Goal: Use online tool/utility: Utilize a website feature to perform a specific function

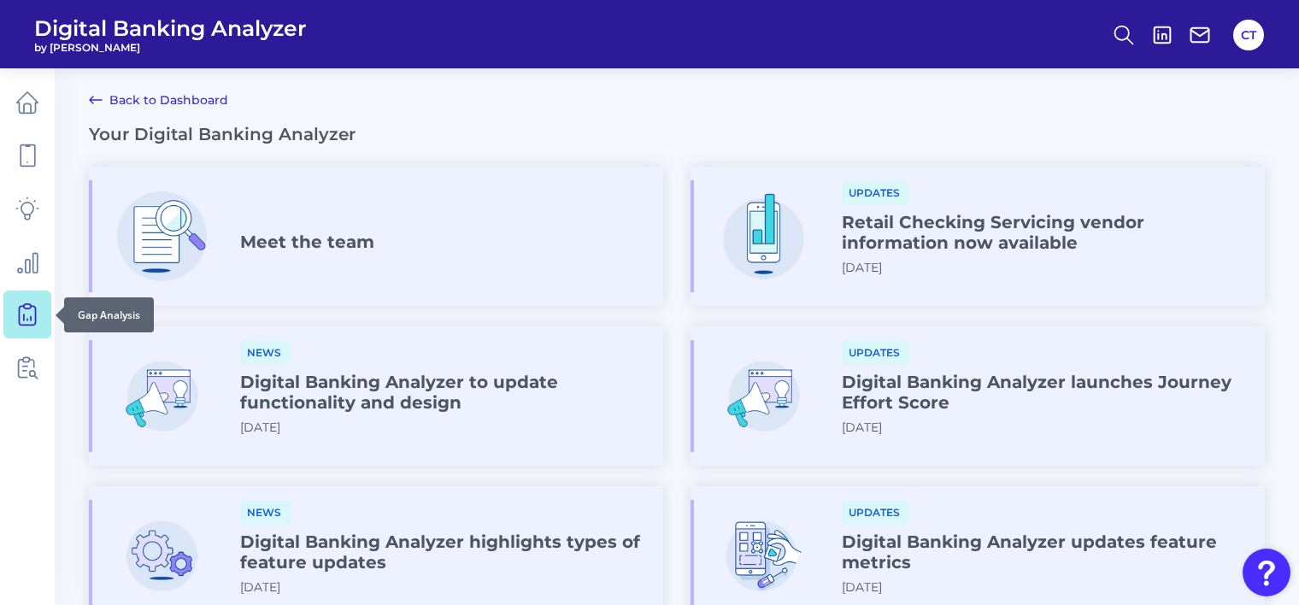
click at [28, 320] on icon at bounding box center [27, 314] width 24 height 24
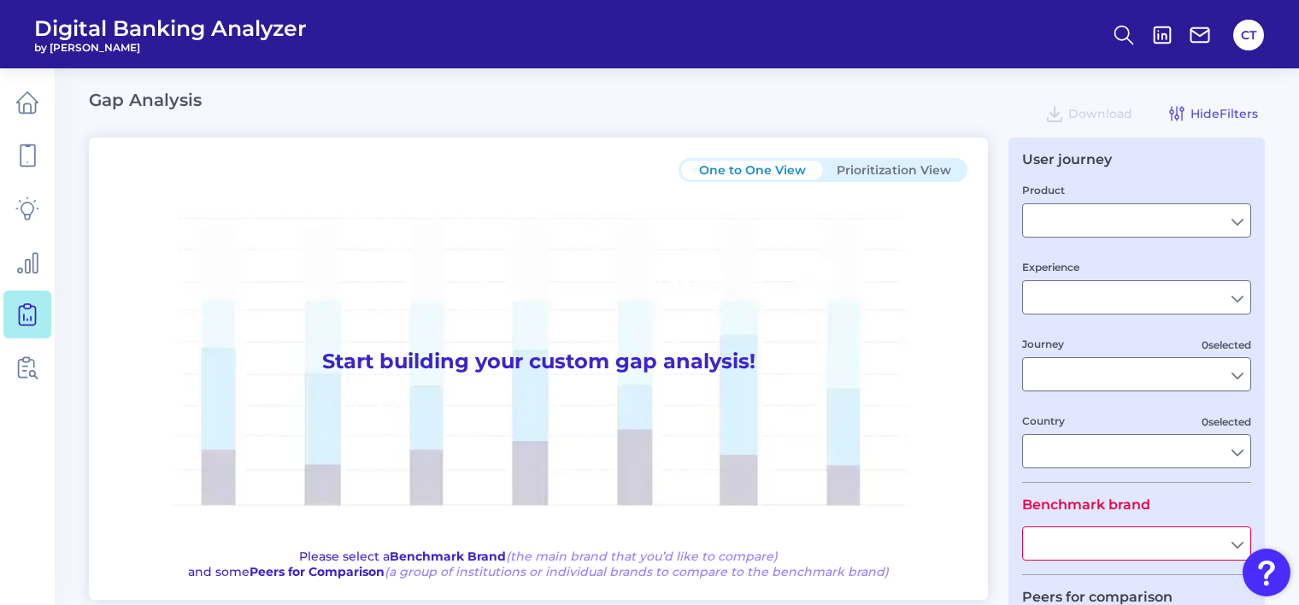
type input "Checking / Current Account"
type input "Mobile Servicing"
type input "Pre-Login Area, New Customer Onboarding, Login & Authentication, Accounts and t…"
type input "[GEOGRAPHIC_DATA]"
type input "All Select individual brands"
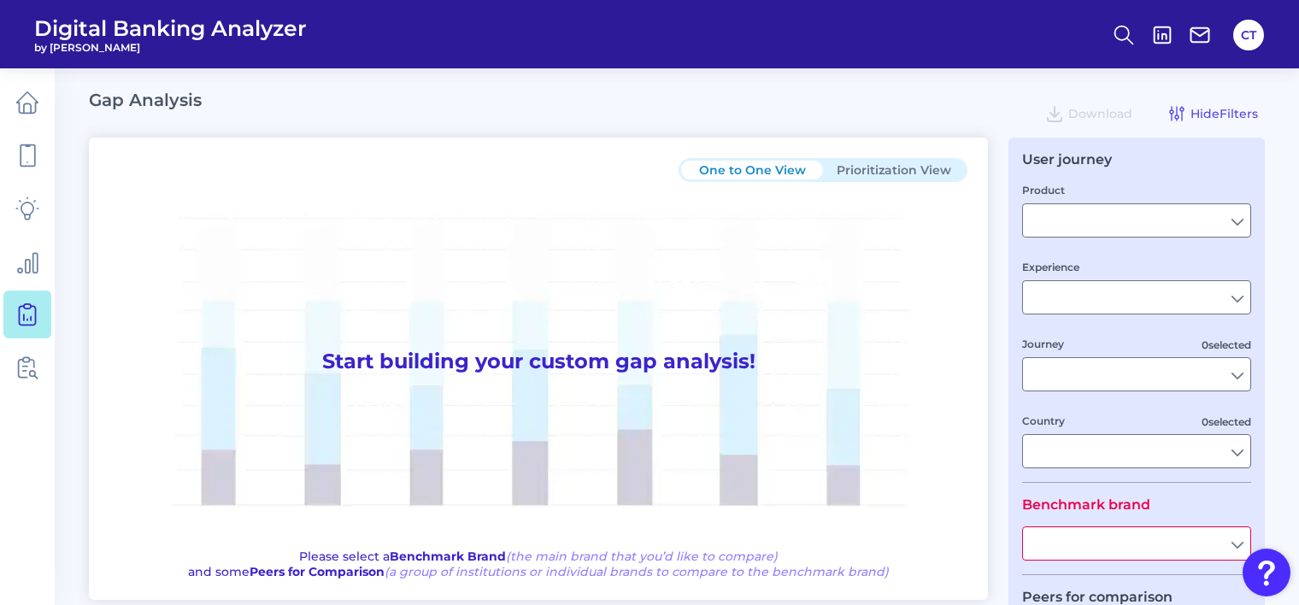
type input "All Journeys"
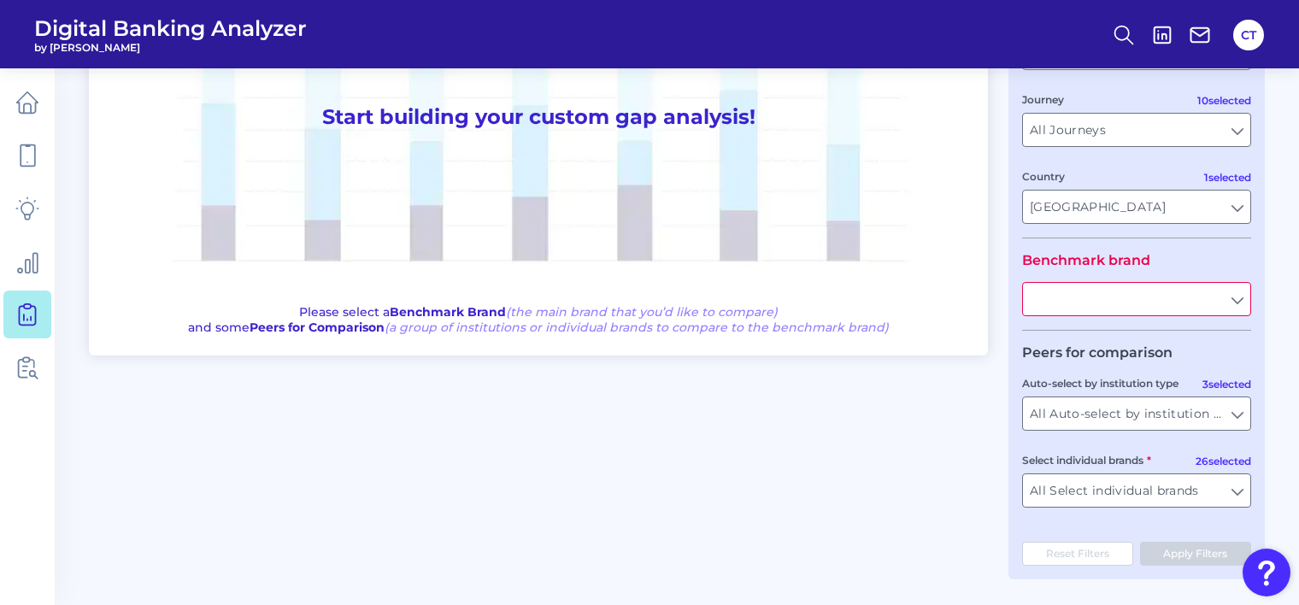
click at [1118, 305] on input "text" at bounding box center [1136, 299] width 227 height 32
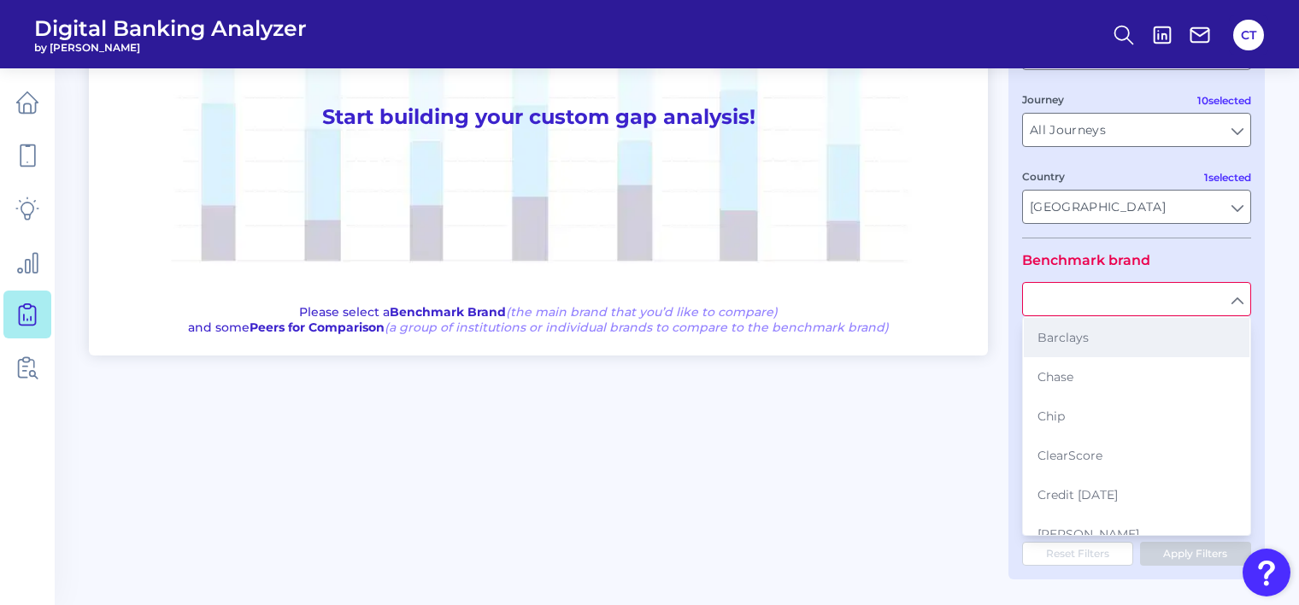
click at [1069, 342] on button "Barclays" at bounding box center [1137, 337] width 226 height 39
type input "Barclays"
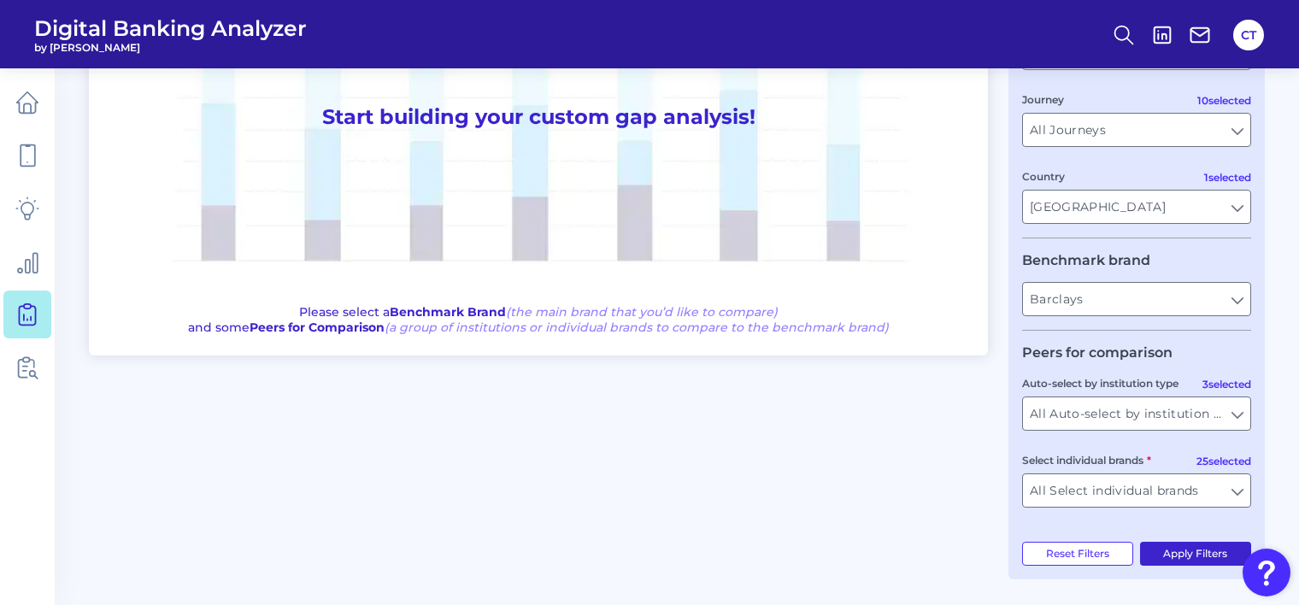
click at [1182, 553] on button "Apply Filters" at bounding box center [1196, 554] width 112 height 24
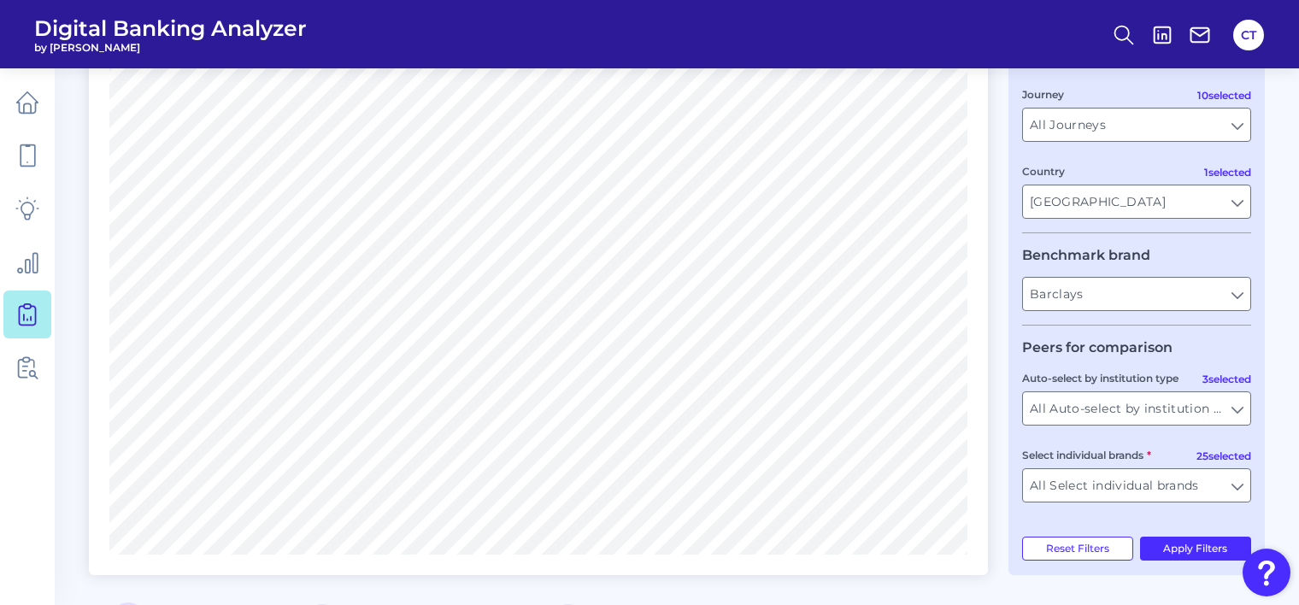
scroll to position [0, 0]
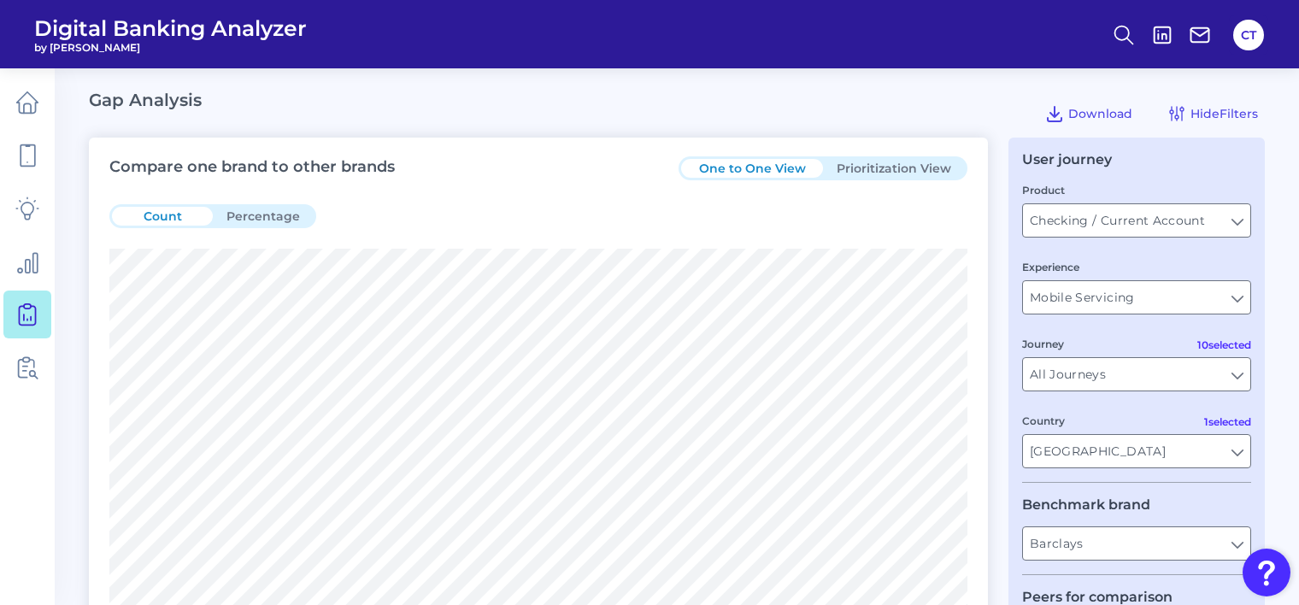
click at [883, 171] on button "Prioritization View" at bounding box center [894, 168] width 142 height 19
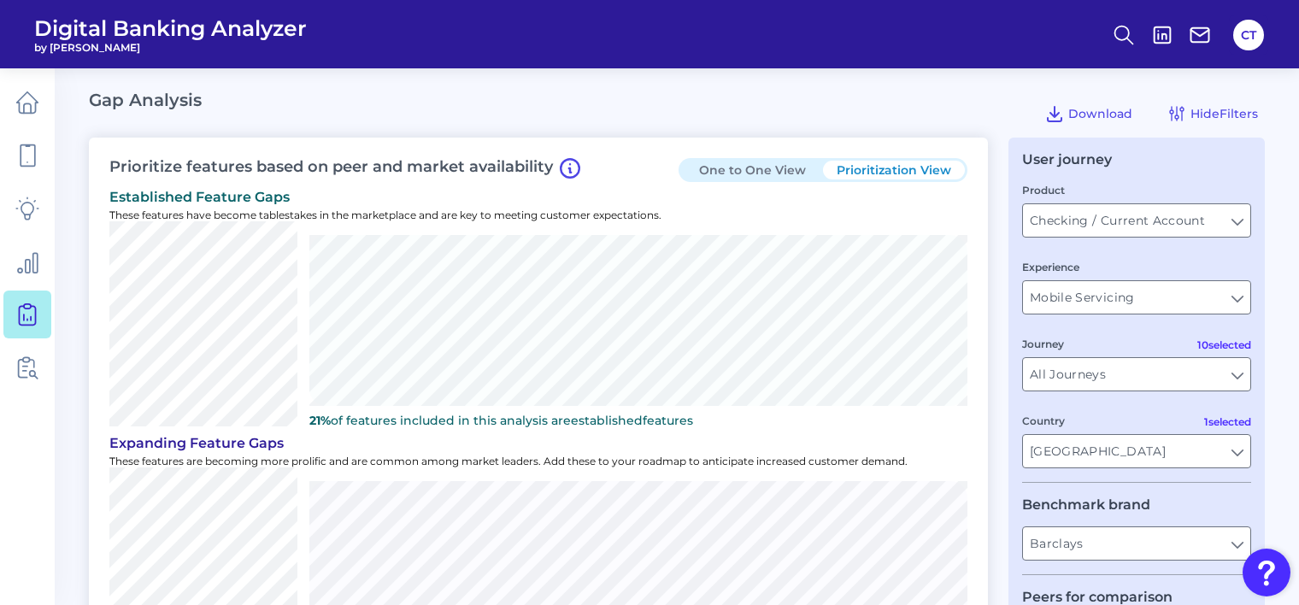
scroll to position [85, 0]
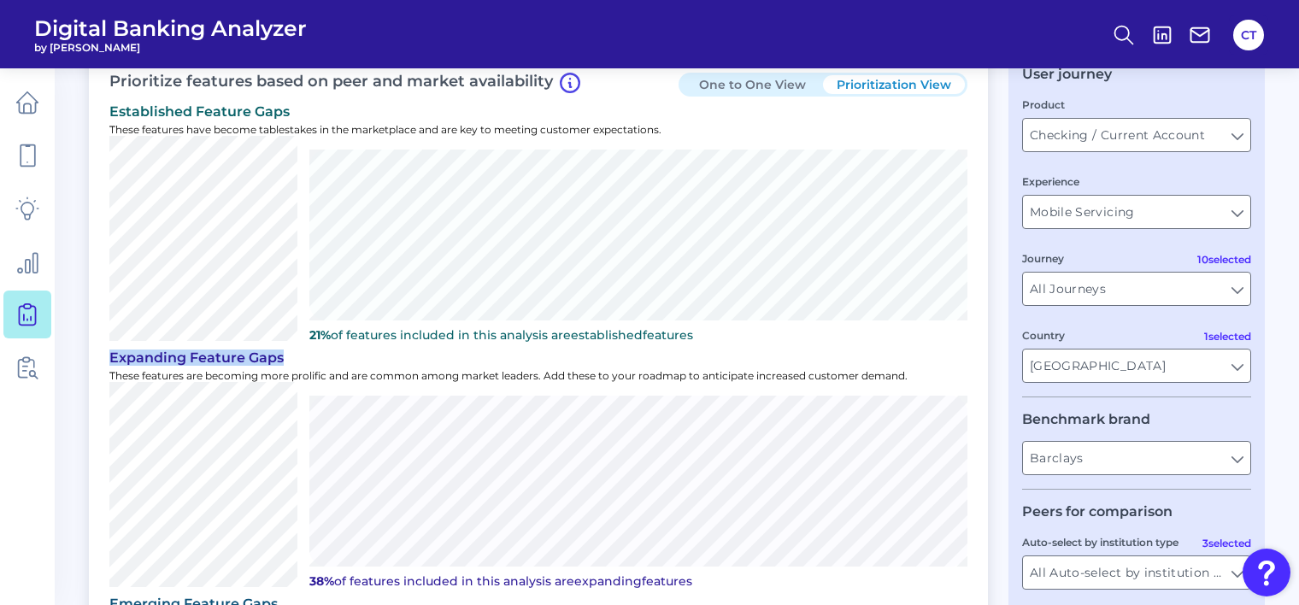
drag, startPoint x: 282, startPoint y: 355, endPoint x: 113, endPoint y: 349, distance: 169.3
click at [113, 349] on div "expanding Feature Gaps" at bounding box center [538, 357] width 858 height 16
copy div "expanding Feature Gaps"
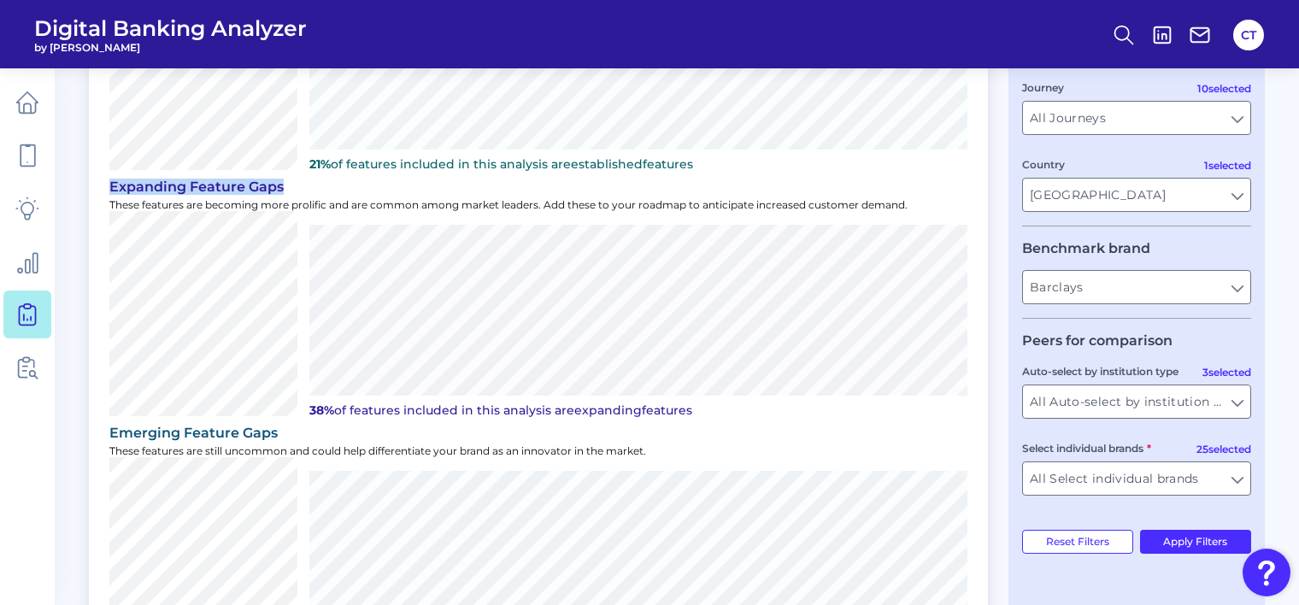
scroll to position [342, 0]
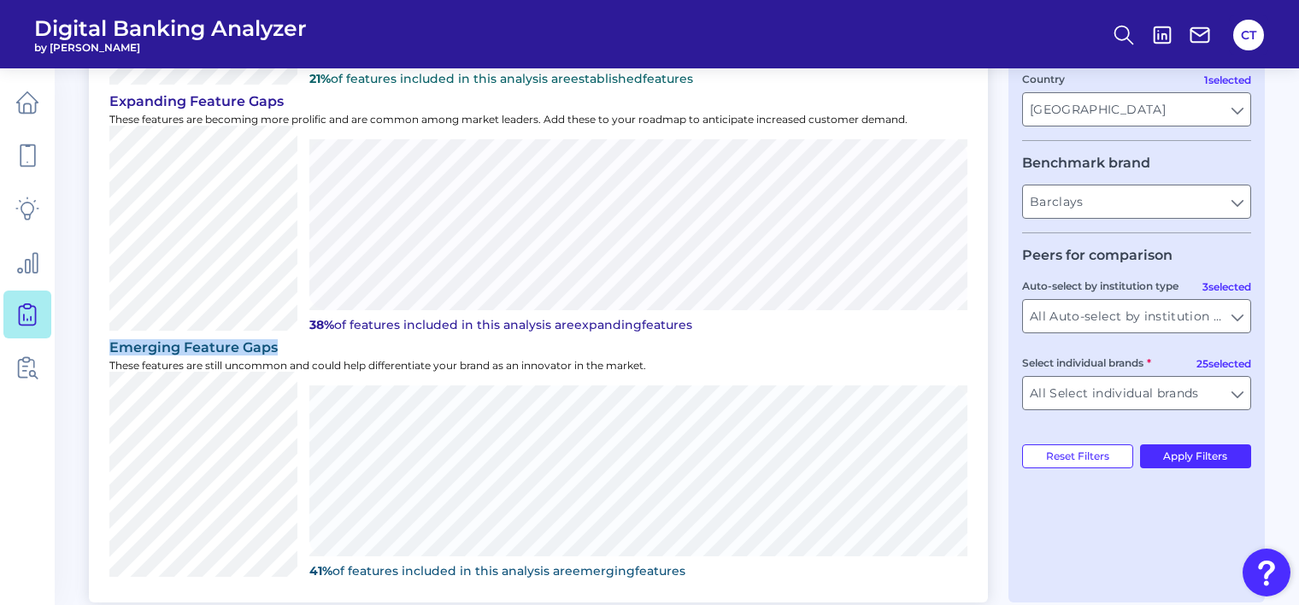
drag, startPoint x: 277, startPoint y: 347, endPoint x: 113, endPoint y: 341, distance: 164.2
click at [113, 341] on div "emerging Feature Gaps" at bounding box center [538, 347] width 858 height 16
drag, startPoint x: 113, startPoint y: 341, endPoint x: 161, endPoint y: 348, distance: 48.3
copy div "emerging Feature Gaps"
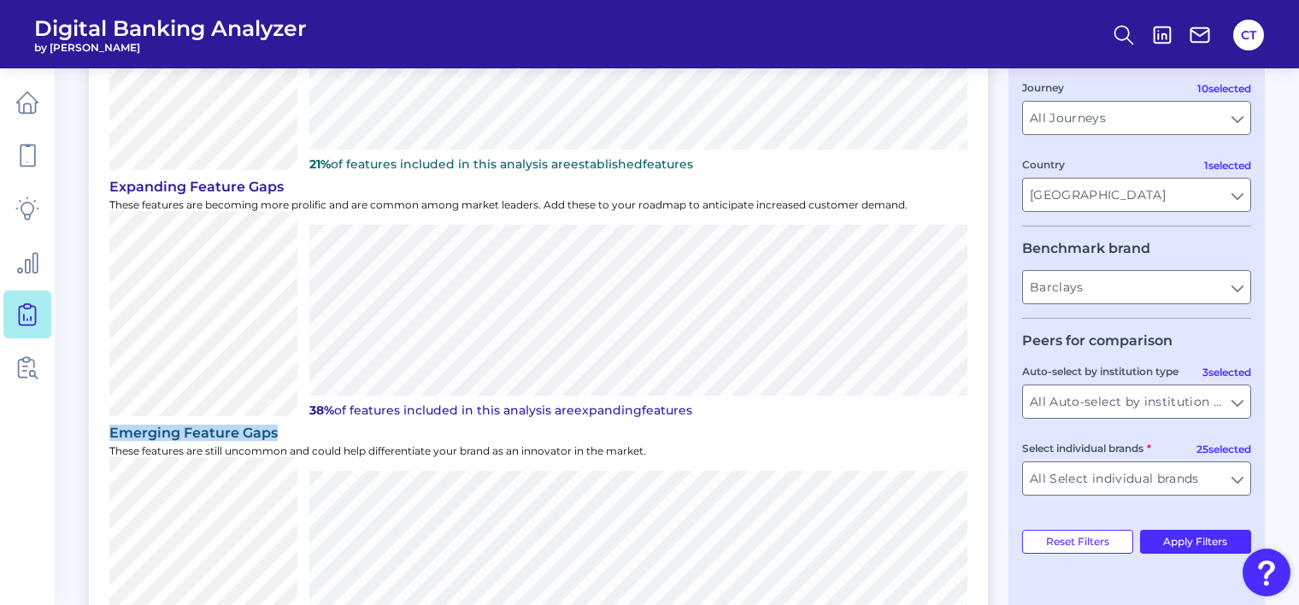
scroll to position [513, 0]
